Goal: Task Accomplishment & Management: Manage account settings

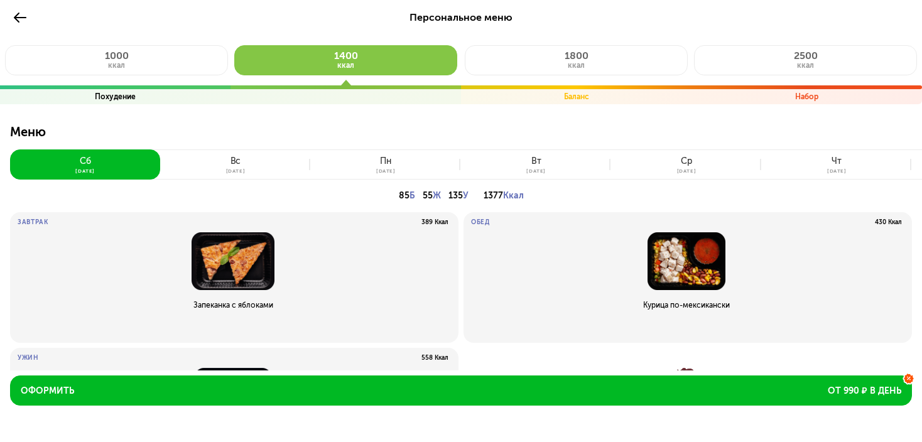
click at [22, 19] on icon at bounding box center [20, 17] width 15 height 15
click at [17, 16] on use at bounding box center [20, 18] width 13 height 10
click at [236, 163] on div "вс" at bounding box center [235, 161] width 11 height 10
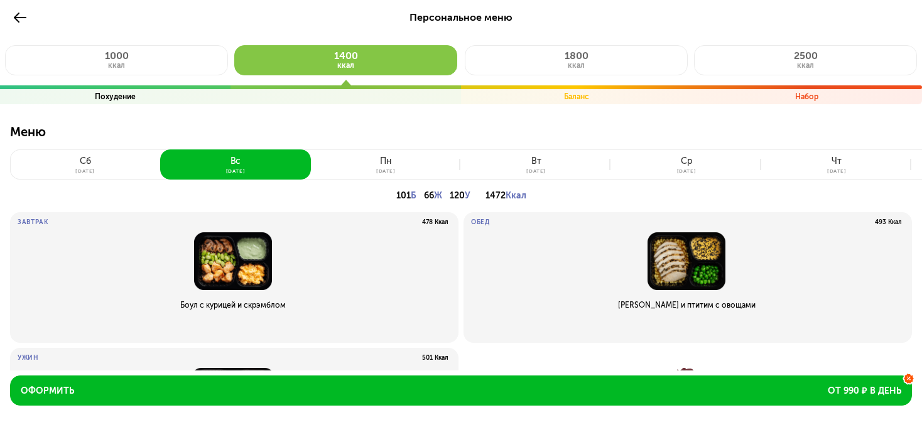
click at [406, 160] on button "пн 25 авг" at bounding box center [386, 164] width 150 height 30
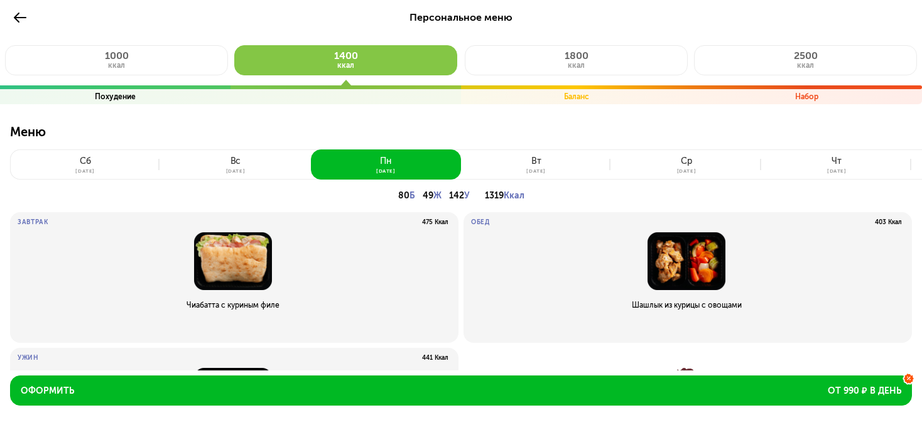
click at [546, 159] on button "вт 26 авг" at bounding box center [536, 164] width 150 height 30
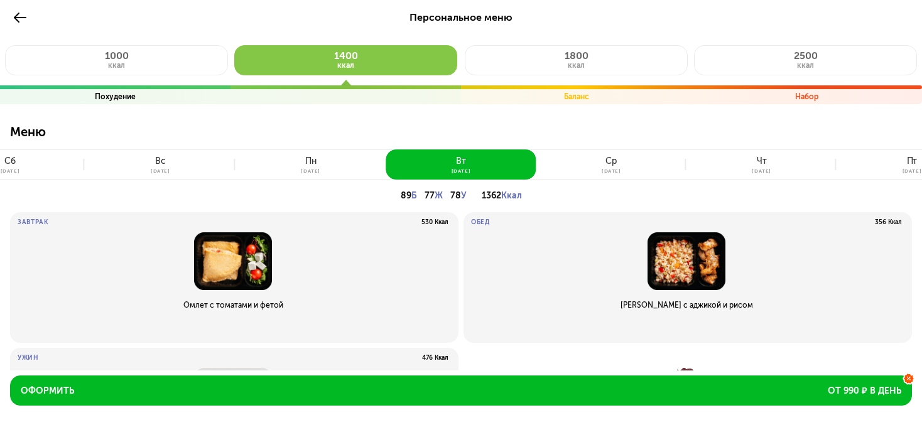
click at [600, 161] on button "ср 27 авг" at bounding box center [611, 164] width 150 height 30
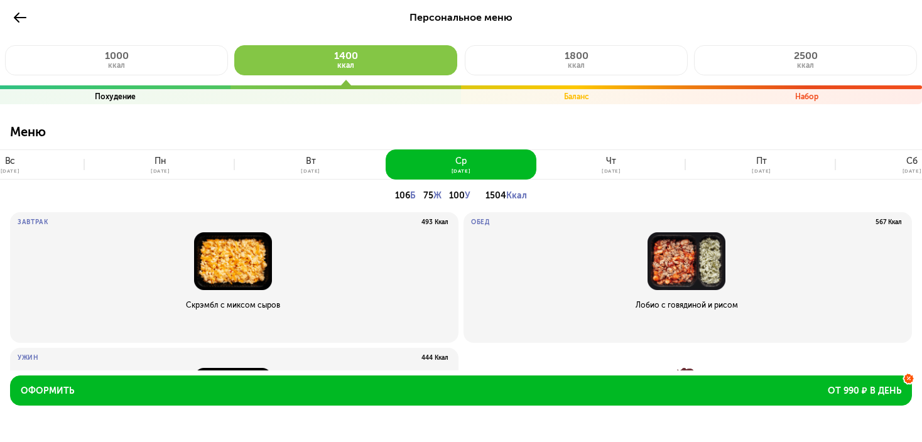
click at [16, 19] on use at bounding box center [20, 18] width 13 height 10
click at [15, 14] on icon at bounding box center [20, 17] width 15 height 15
click at [308, 160] on div "вт" at bounding box center [311, 161] width 10 height 10
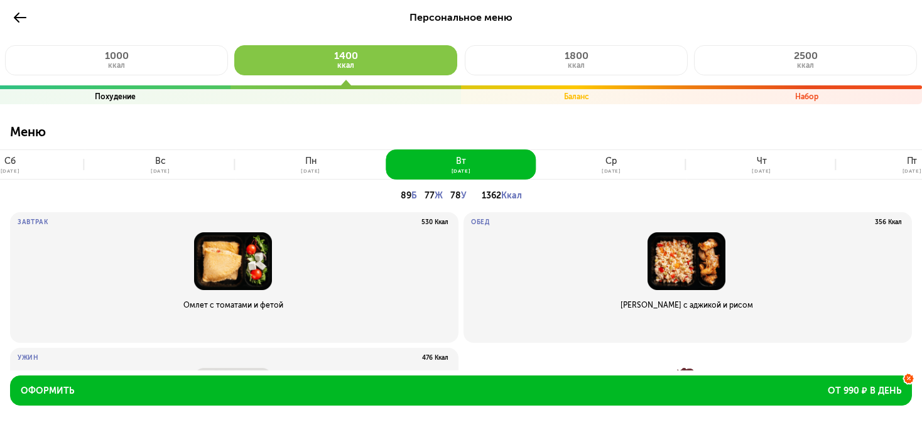
click at [324, 168] on button "пн 25 авг" at bounding box center [311, 164] width 150 height 30
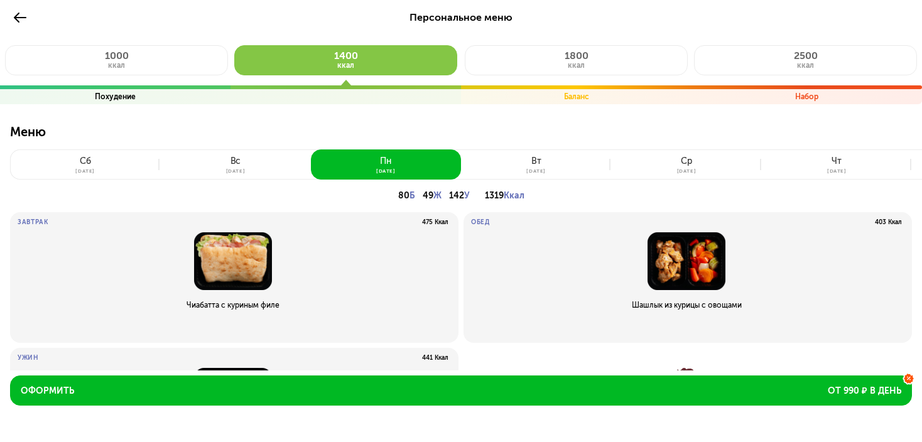
click at [230, 172] on div "[DATE]" at bounding box center [235, 170] width 19 height 5
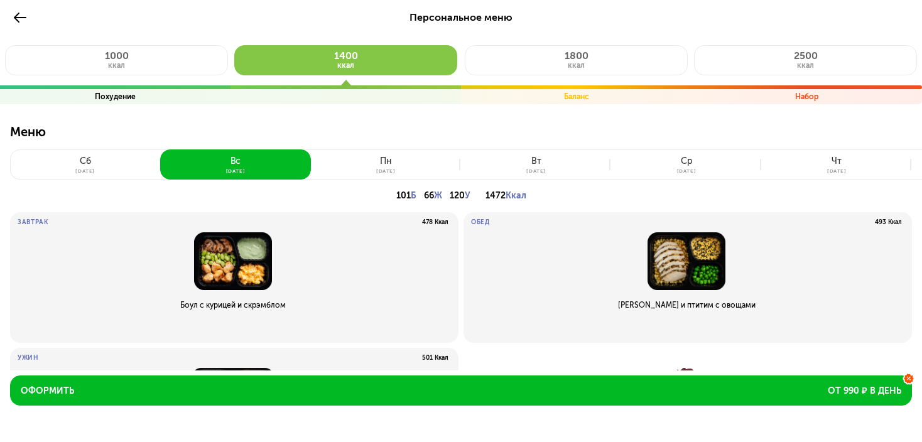
click at [75, 159] on button "сб 23 авг" at bounding box center [85, 164] width 150 height 30
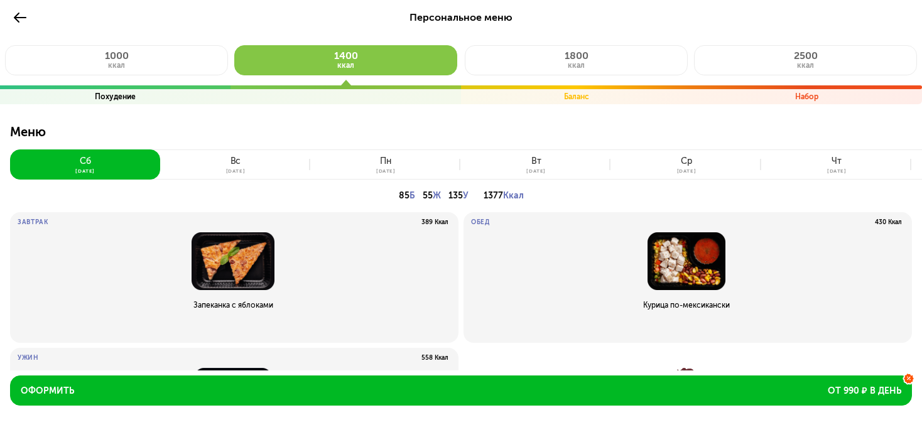
click at [19, 14] on icon at bounding box center [20, 17] width 15 height 15
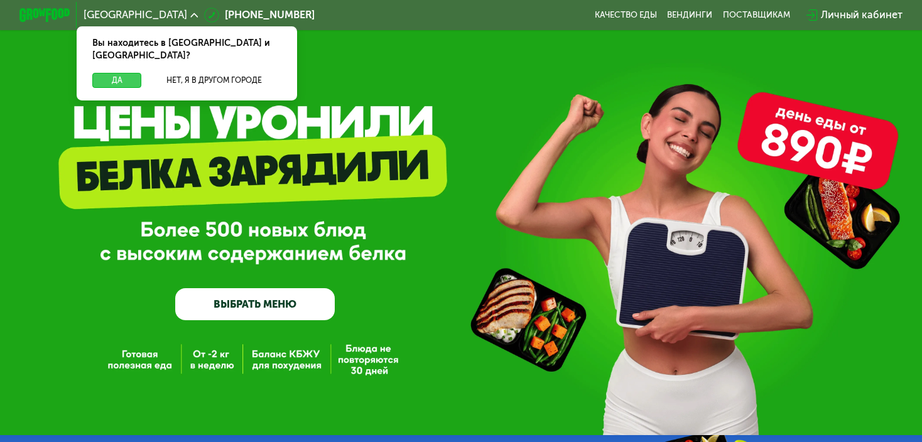
click at [111, 73] on button "Да" at bounding box center [117, 80] width 50 height 15
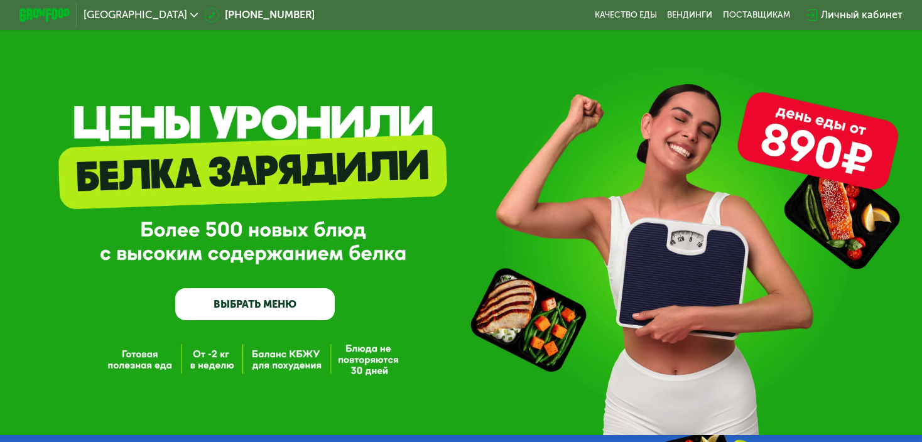
click at [115, 11] on span "Москва" at bounding box center [136, 15] width 104 height 10
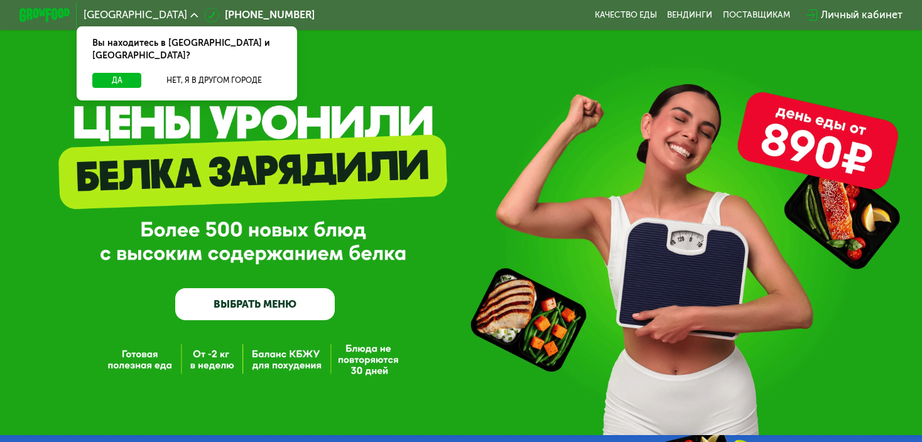
click at [115, 11] on span "Москва" at bounding box center [136, 15] width 104 height 10
click at [845, 14] on div "Личный кабинет" at bounding box center [862, 15] width 82 height 15
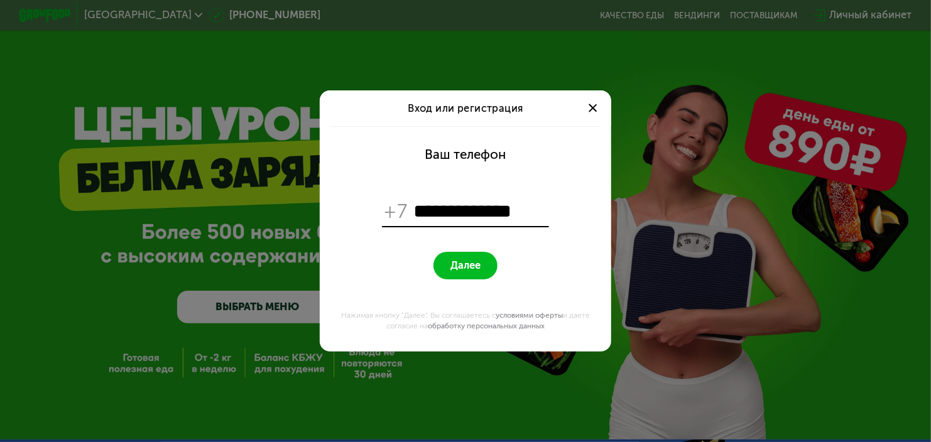
type input "**********"
click at [481, 266] on button "Далее" at bounding box center [465, 266] width 64 height 28
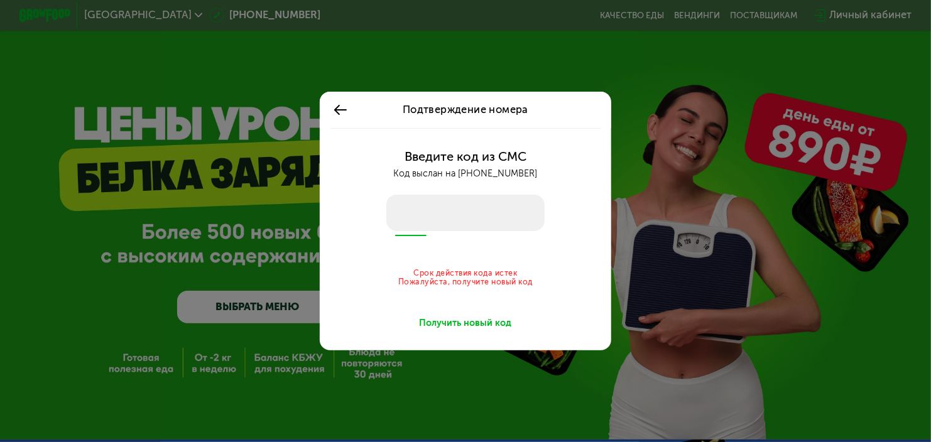
click at [346, 107] on icon at bounding box center [341, 110] width 16 height 16
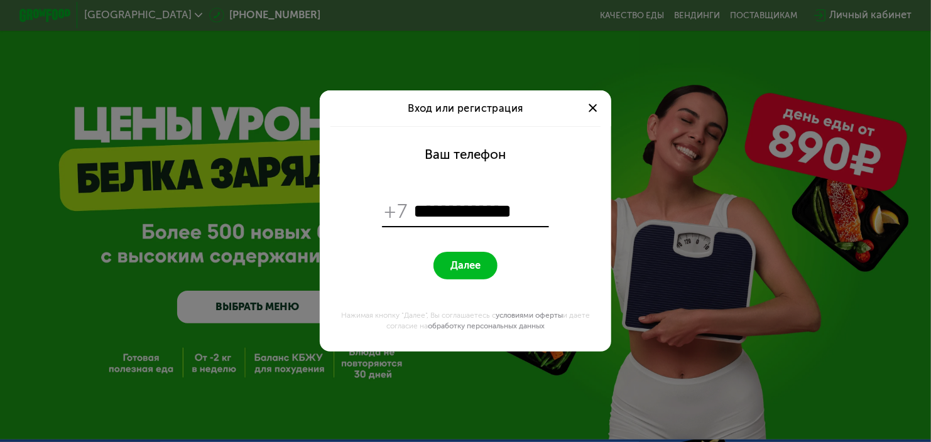
click at [443, 109] on span "Вход или регистрация" at bounding box center [465, 108] width 115 height 12
click at [465, 266] on span "Далее" at bounding box center [465, 265] width 30 height 13
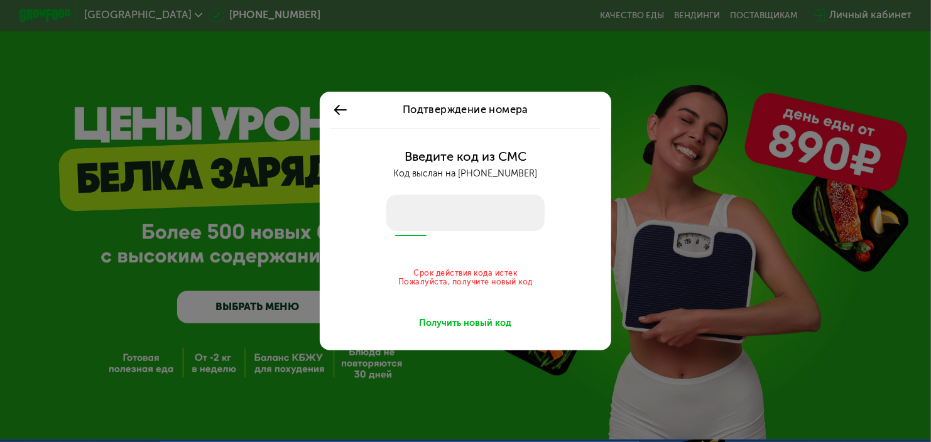
click at [408, 210] on input "number" at bounding box center [465, 213] width 158 height 36
click at [410, 207] on input "number" at bounding box center [465, 213] width 158 height 36
click at [409, 222] on input "number" at bounding box center [465, 213] width 158 height 36
click at [401, 213] on input "number" at bounding box center [465, 213] width 158 height 36
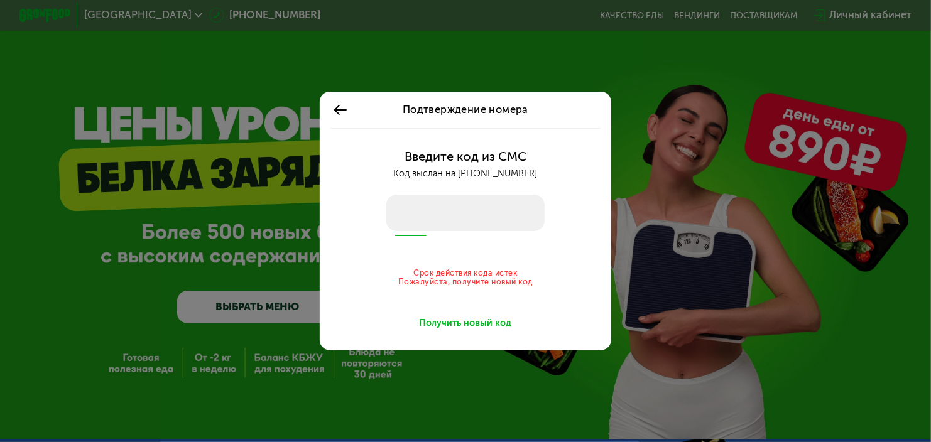
click at [469, 322] on div "Получить новый код" at bounding box center [465, 323] width 92 height 13
click at [395, 212] on input "number" at bounding box center [465, 213] width 158 height 36
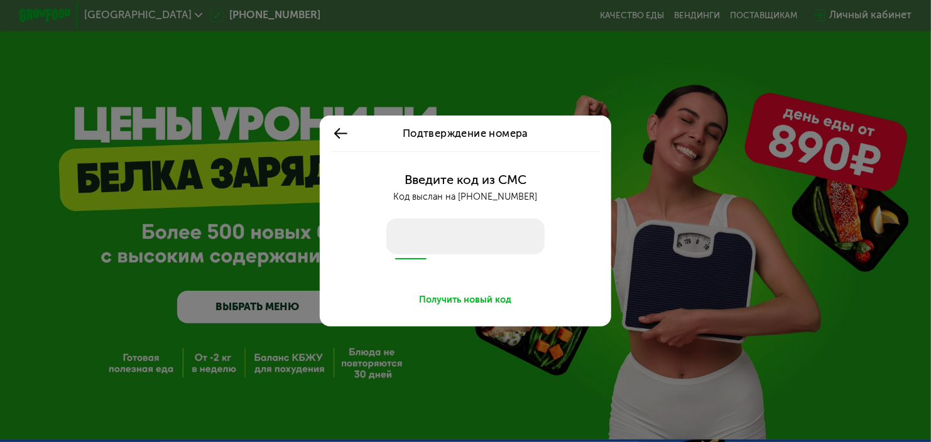
click at [447, 300] on div "Получить новый код" at bounding box center [465, 299] width 92 height 13
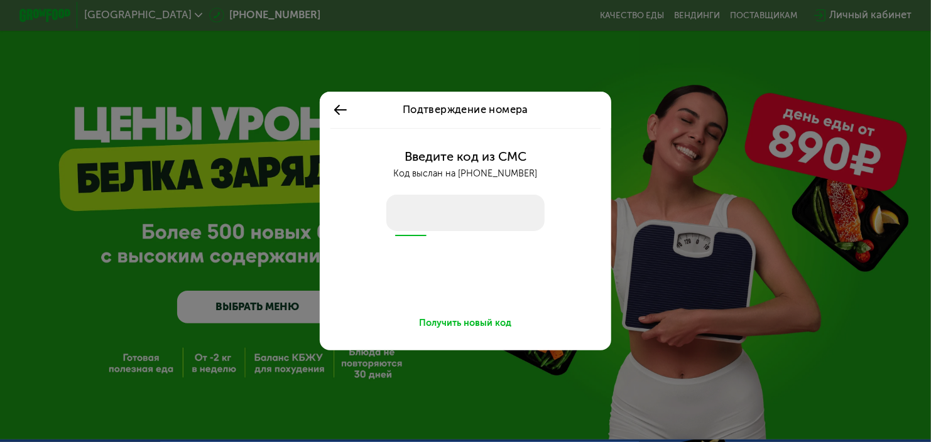
click at [414, 210] on input "number" at bounding box center [465, 213] width 158 height 36
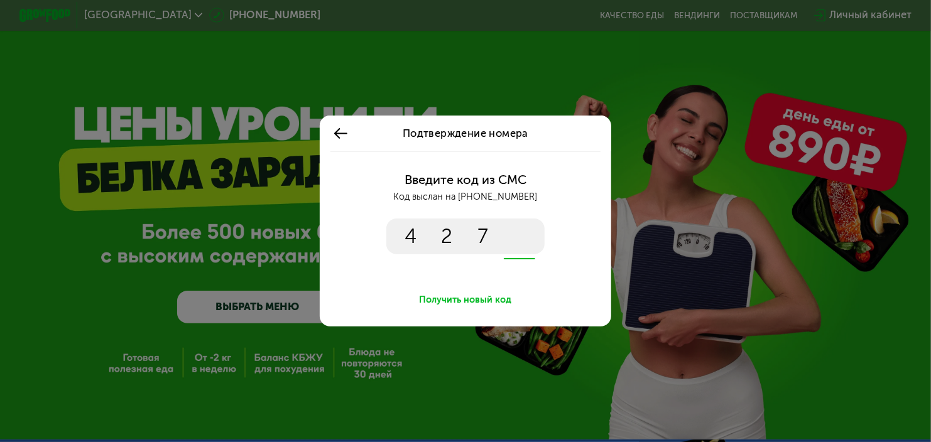
type input "****"
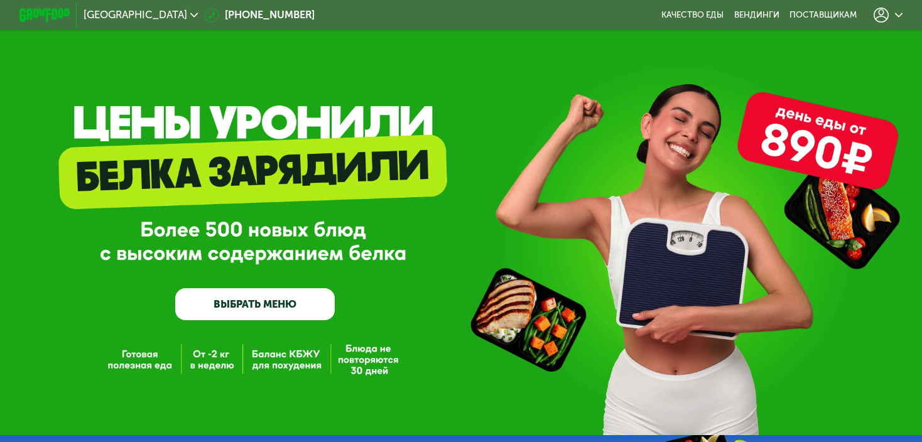
click at [887, 18] on icon at bounding box center [881, 15] width 15 height 15
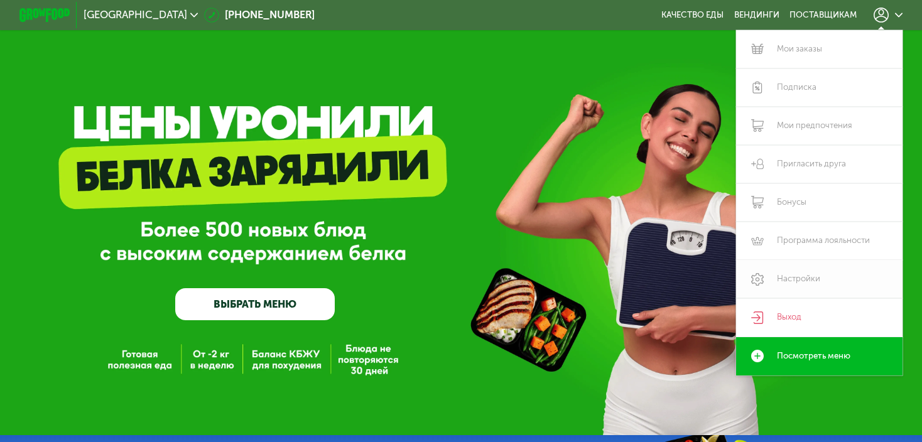
click at [799, 285] on link "Настройки" at bounding box center [819, 279] width 166 height 38
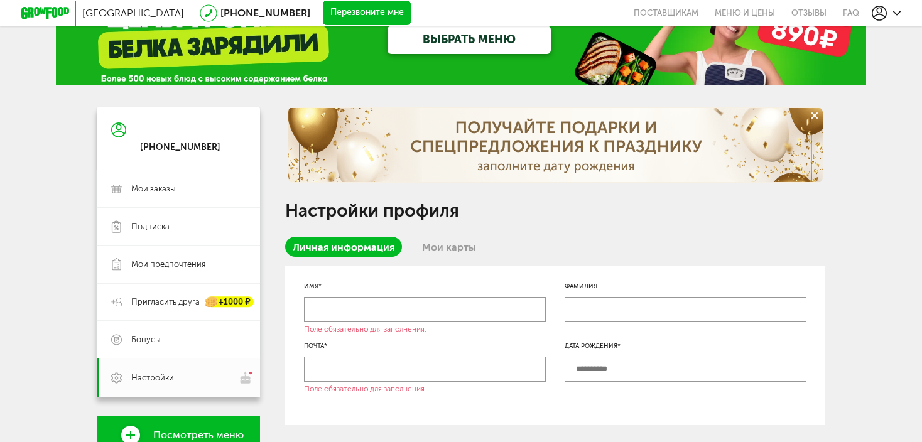
scroll to position [63, 0]
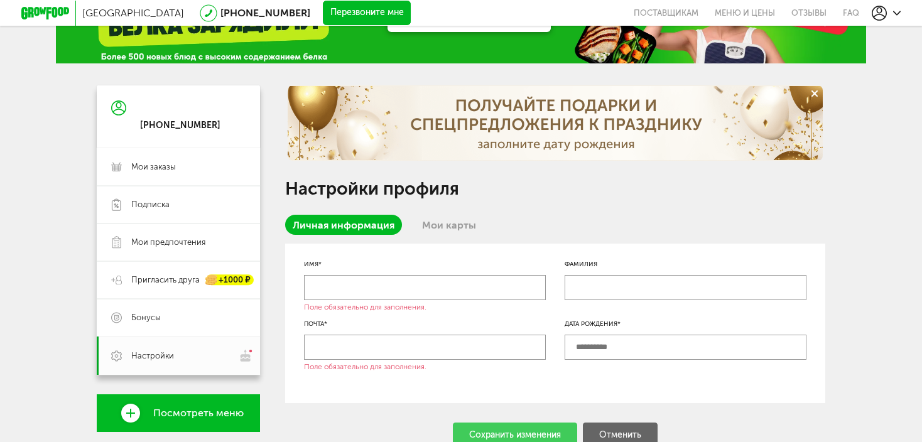
click at [338, 344] on input "text" at bounding box center [425, 347] width 242 height 25
type input "**********"
click at [333, 295] on input "text" at bounding box center [425, 287] width 242 height 25
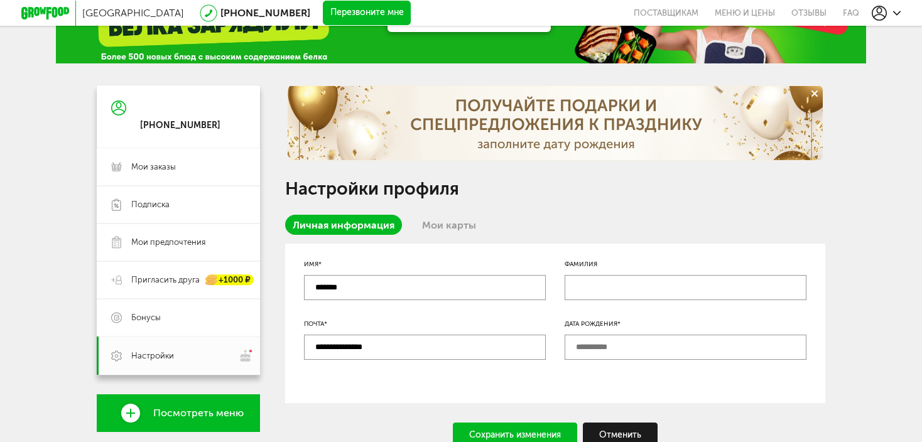
type input "*******"
click at [585, 278] on input "text" at bounding box center [686, 287] width 242 height 25
type input "********"
click at [573, 349] on input "text" at bounding box center [686, 347] width 242 height 25
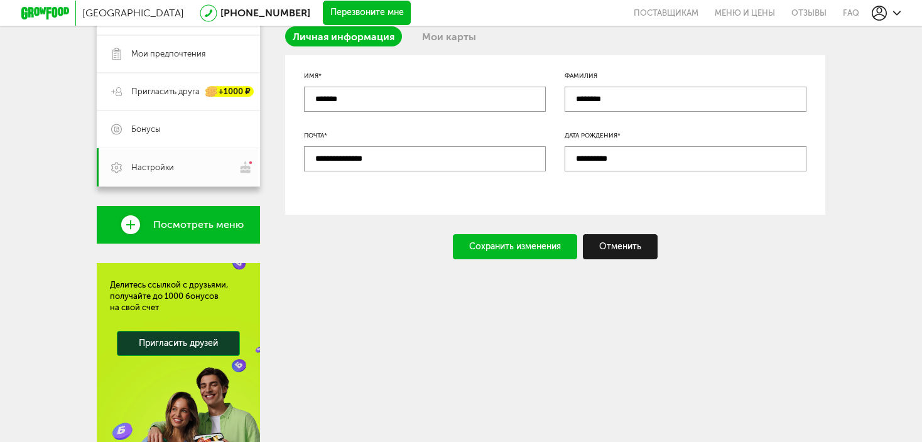
scroll to position [188, 0]
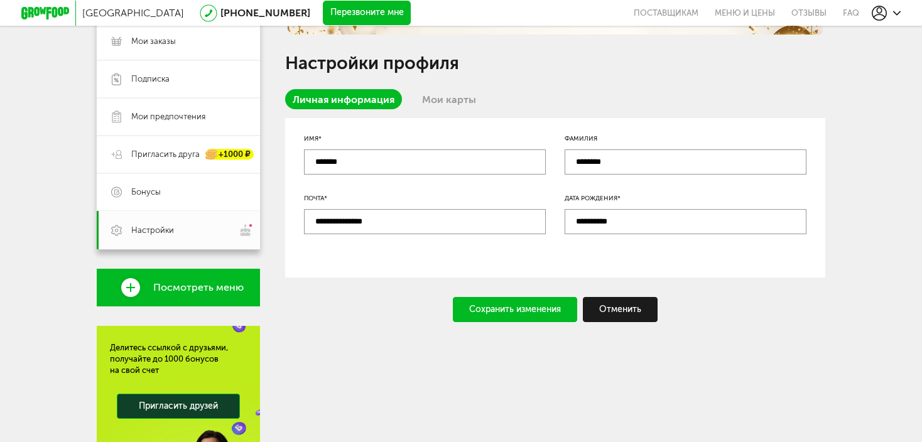
type input "**********"
click at [536, 313] on div "Сохранить изменения" at bounding box center [515, 309] width 124 height 25
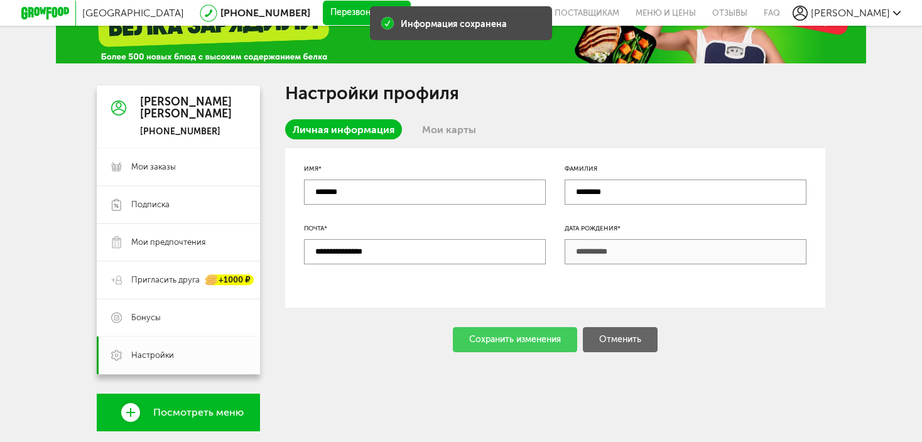
scroll to position [0, 0]
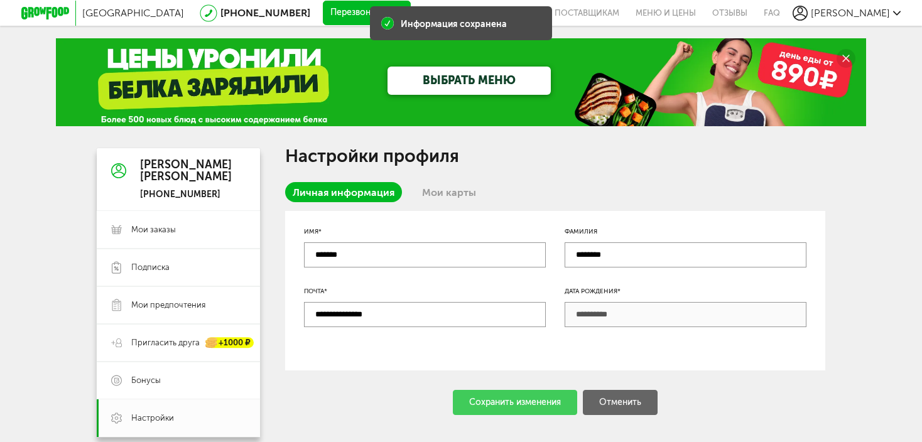
click at [452, 195] on link "Мои карты" at bounding box center [448, 192] width 69 height 20
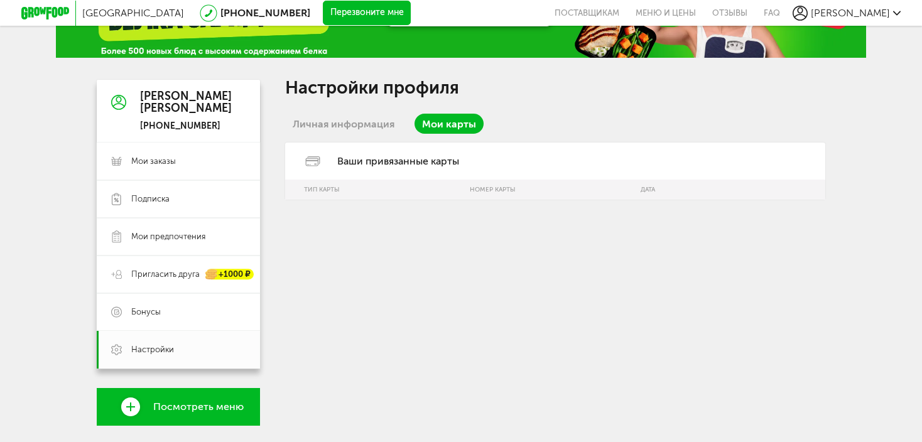
scroll to position [63, 0]
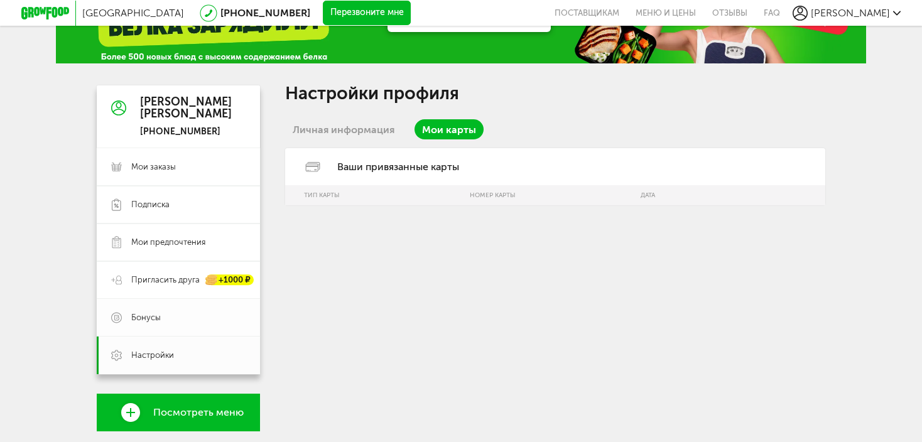
click at [138, 316] on span "Бонусы" at bounding box center [146, 317] width 30 height 11
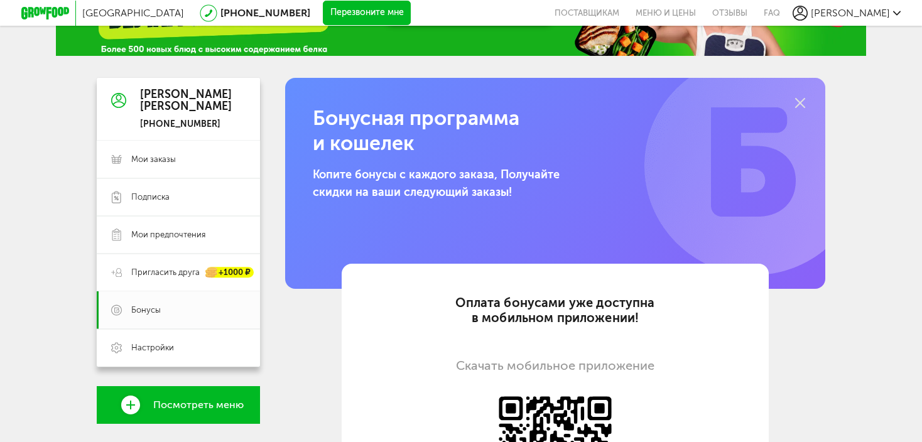
scroll to position [63, 0]
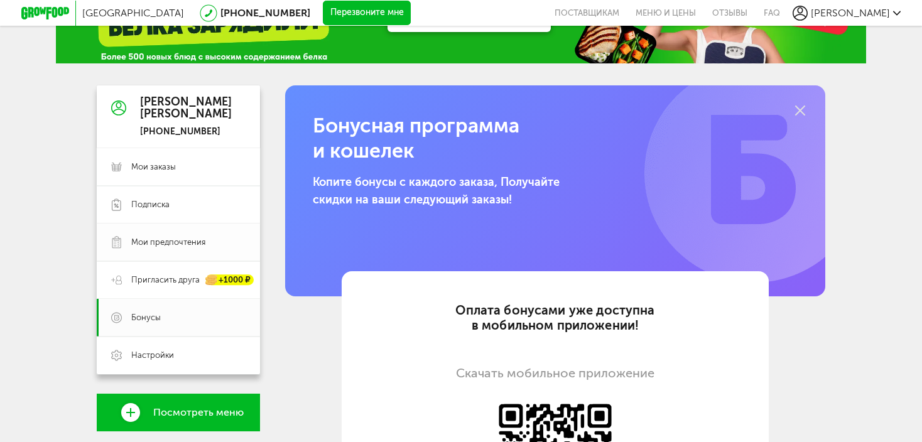
click at [141, 239] on span "Мои предпочтения" at bounding box center [168, 242] width 74 height 11
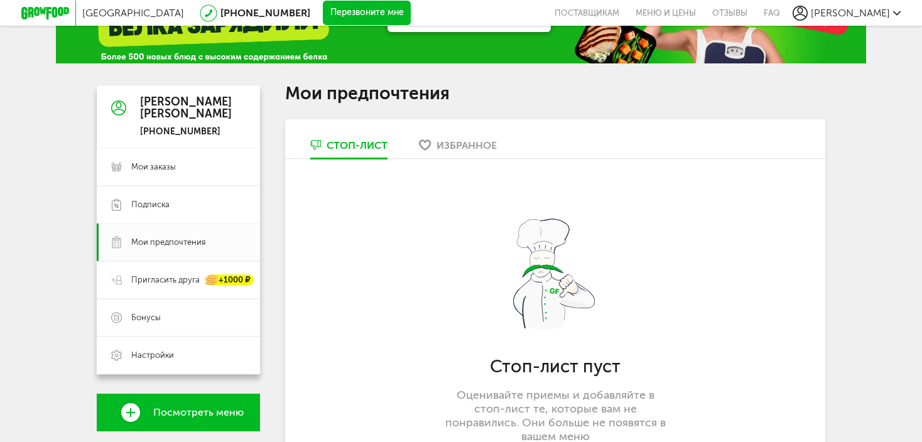
scroll to position [63, 0]
click at [151, 209] on span "Подписка" at bounding box center [150, 204] width 38 height 11
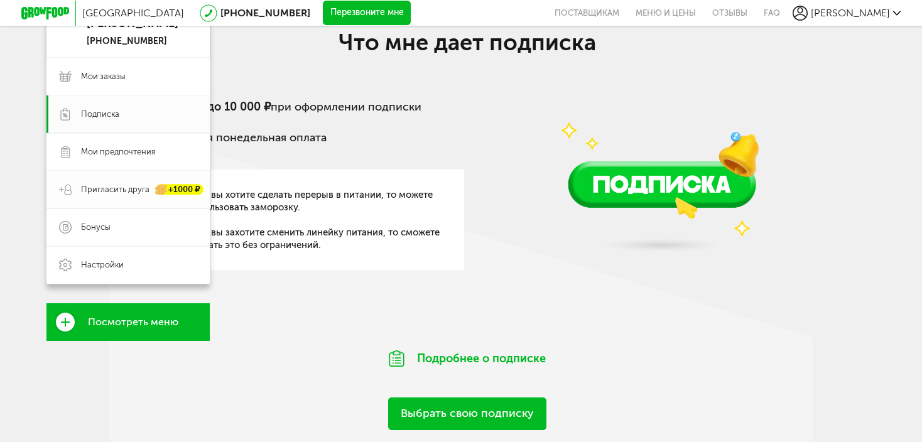
scroll to position [73, 0]
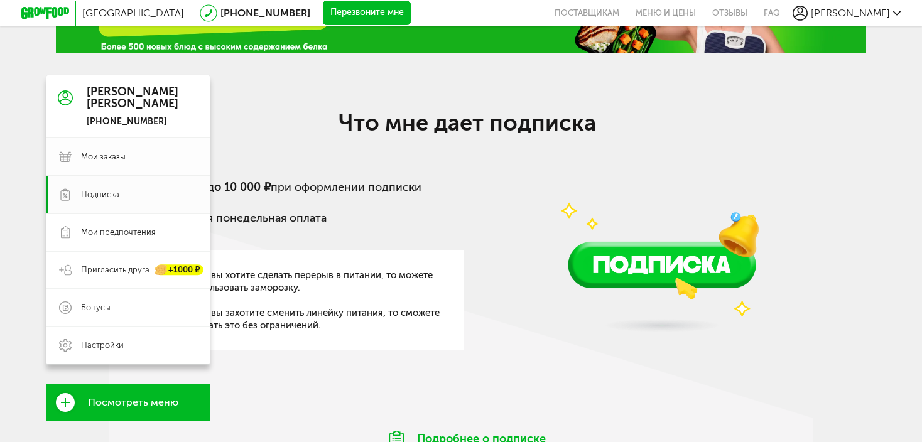
click at [92, 153] on span "Мои заказы" at bounding box center [103, 156] width 45 height 11
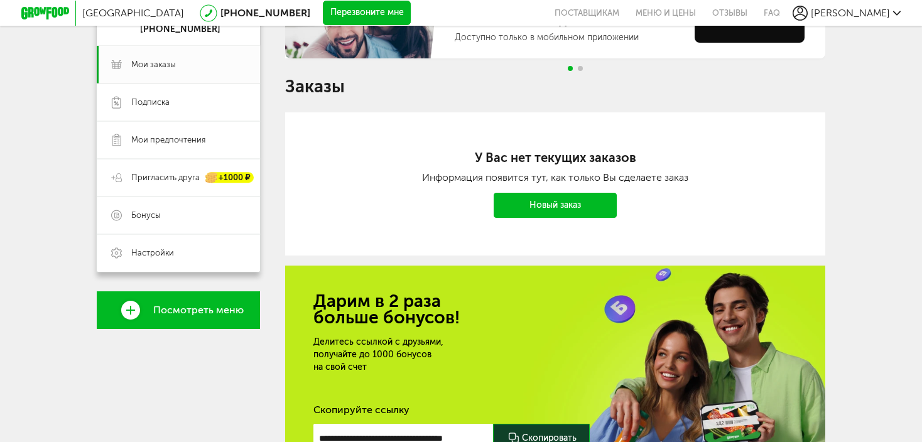
scroll to position [128, 0]
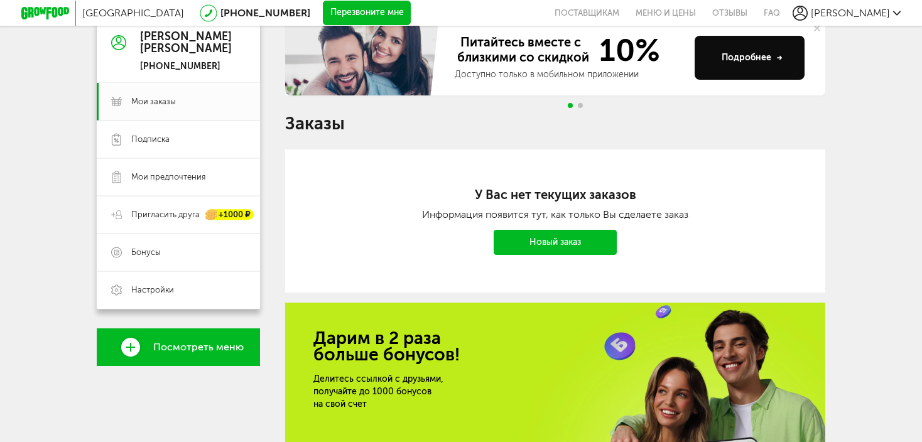
click at [181, 346] on span "Посмотреть меню" at bounding box center [198, 347] width 90 height 11
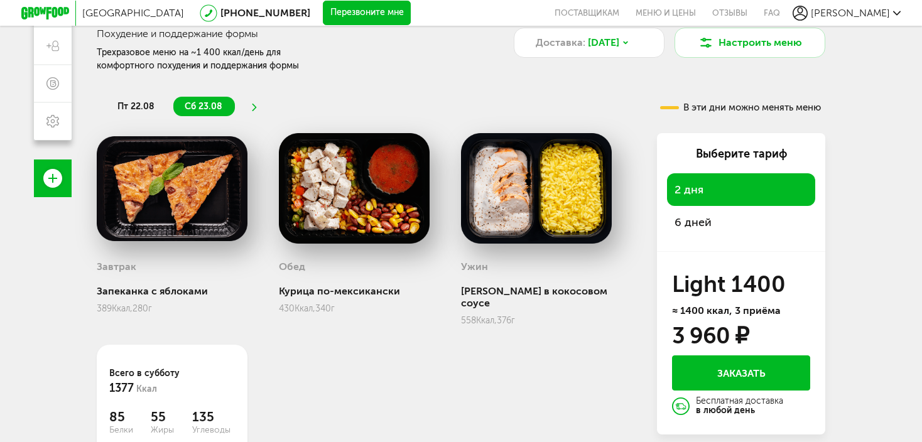
scroll to position [188, 0]
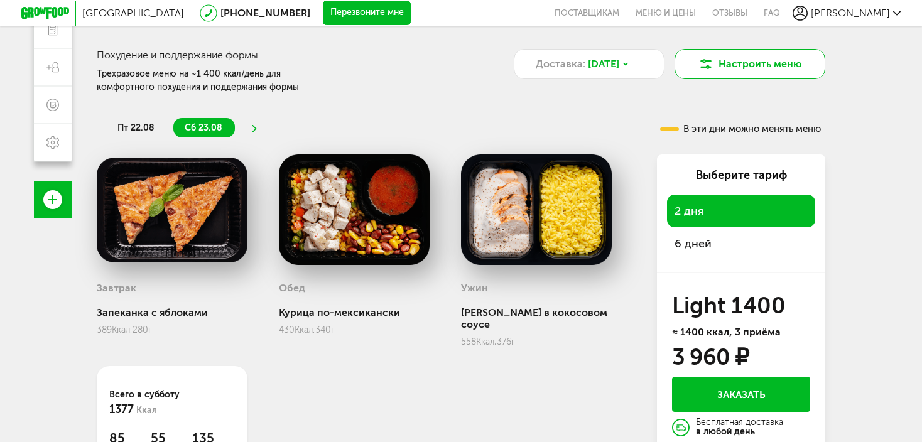
click at [748, 67] on button "Настроить меню" at bounding box center [749, 64] width 151 height 30
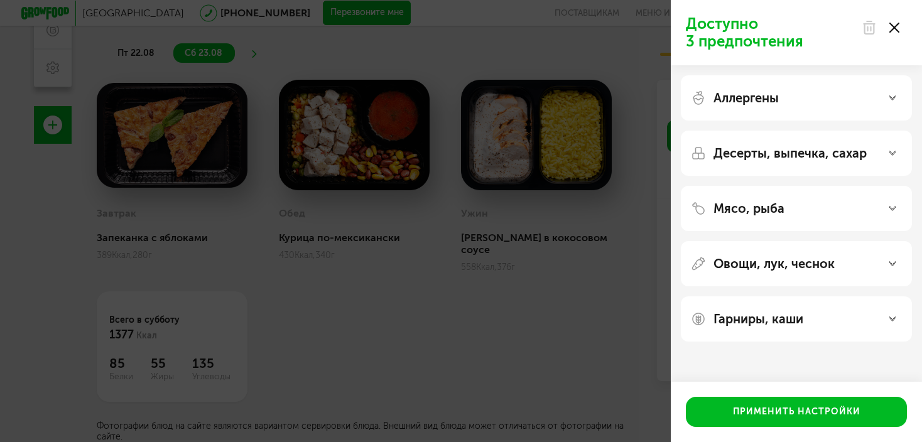
scroll to position [111, 0]
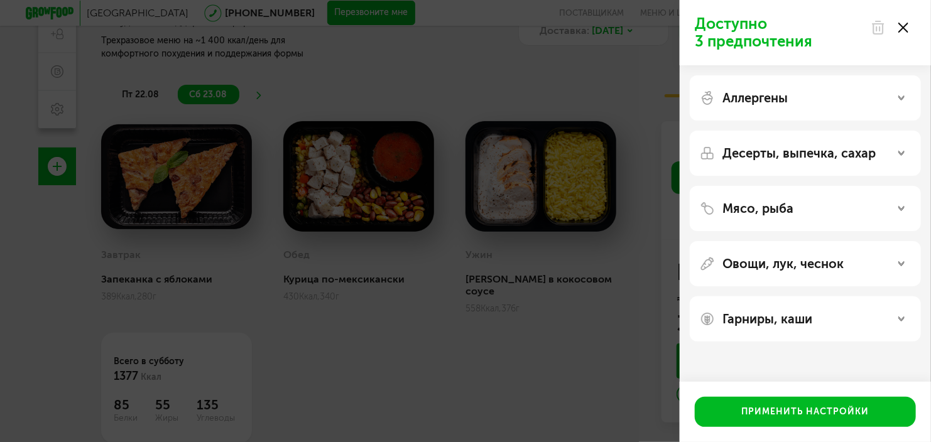
click at [460, 146] on div "Доступно 3 предпочтения Аллергены Десерты, выпечка, сахар Мясо, рыба Овощи, лук…" at bounding box center [465, 221] width 931 height 442
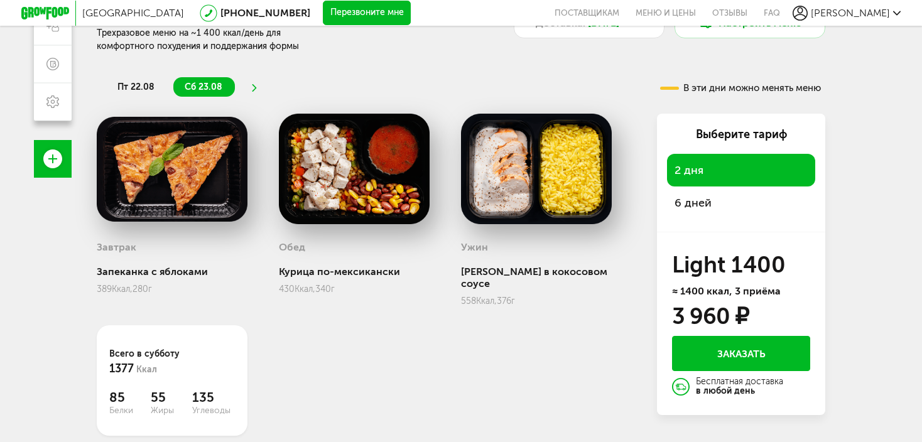
scroll to position [251, 0]
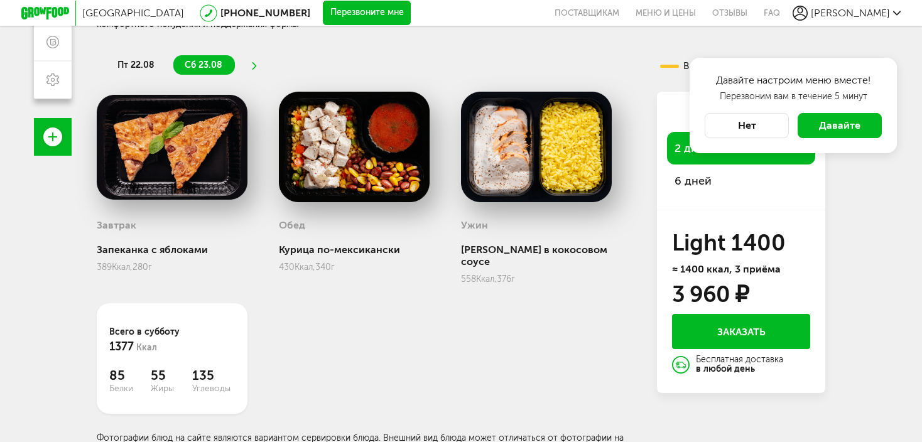
drag, startPoint x: 742, startPoint y: 128, endPoint x: 693, endPoint y: 142, distance: 50.9
click at [743, 128] on button "Нет" at bounding box center [747, 125] width 84 height 25
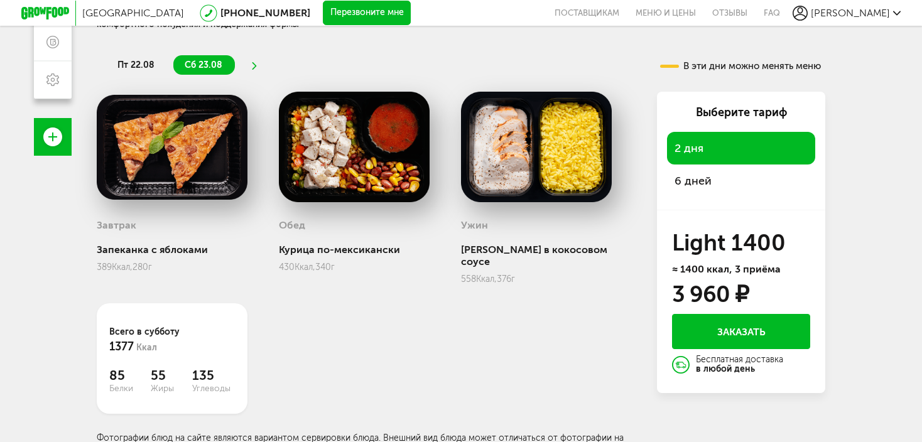
click at [695, 184] on span "6 дней" at bounding box center [692, 181] width 37 height 14
